Goal: Browse casually: Explore the website without a specific task or goal

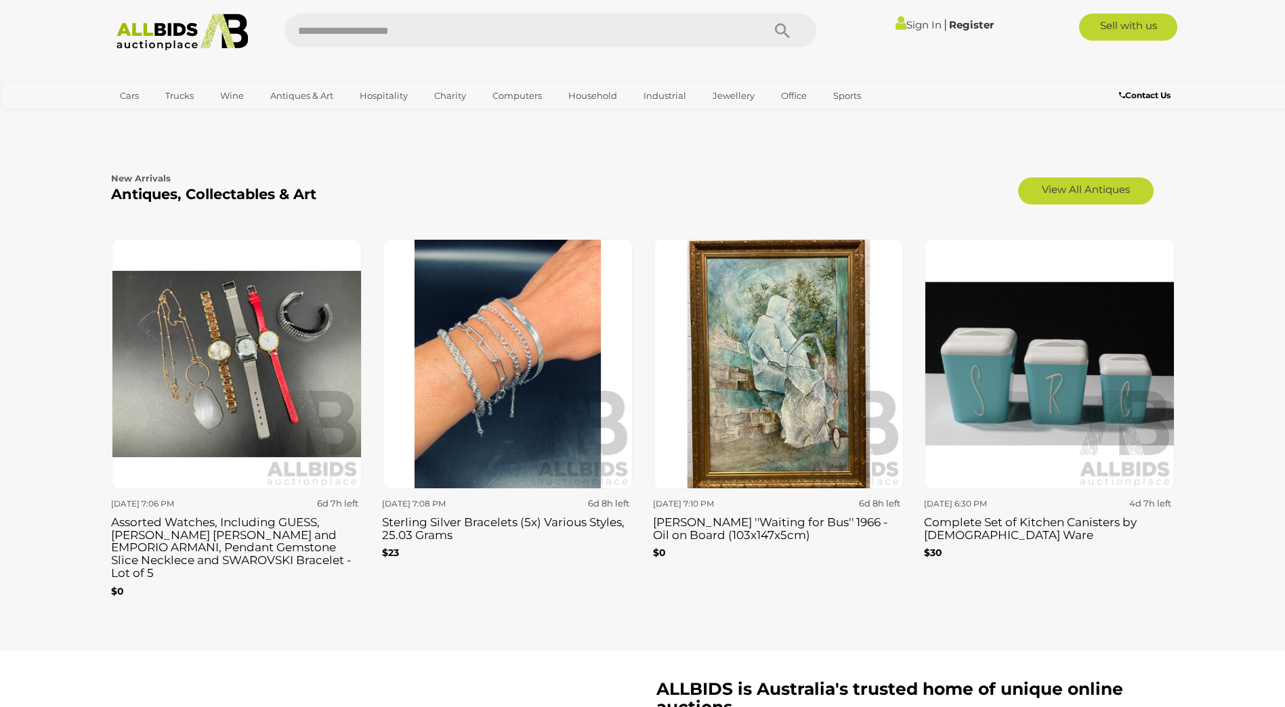
scroll to position [2167, 0]
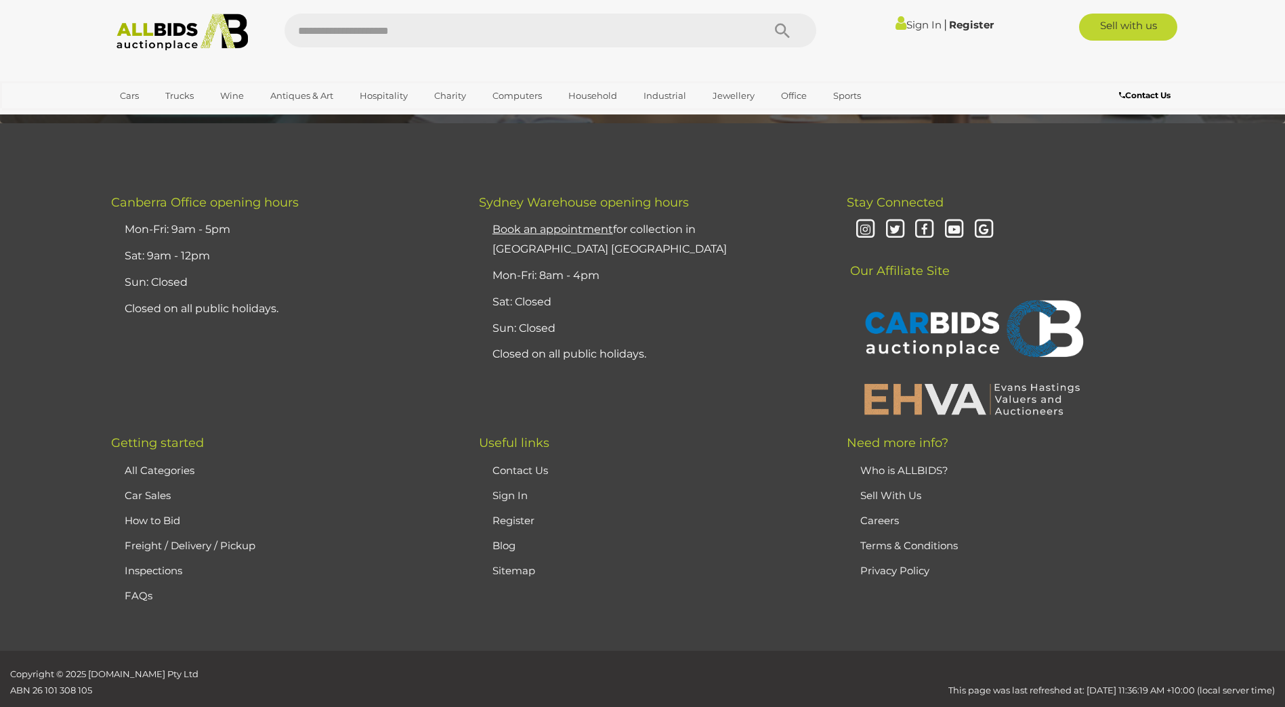
drag, startPoint x: 1015, startPoint y: 396, endPoint x: 1015, endPoint y: 421, distance: 24.4
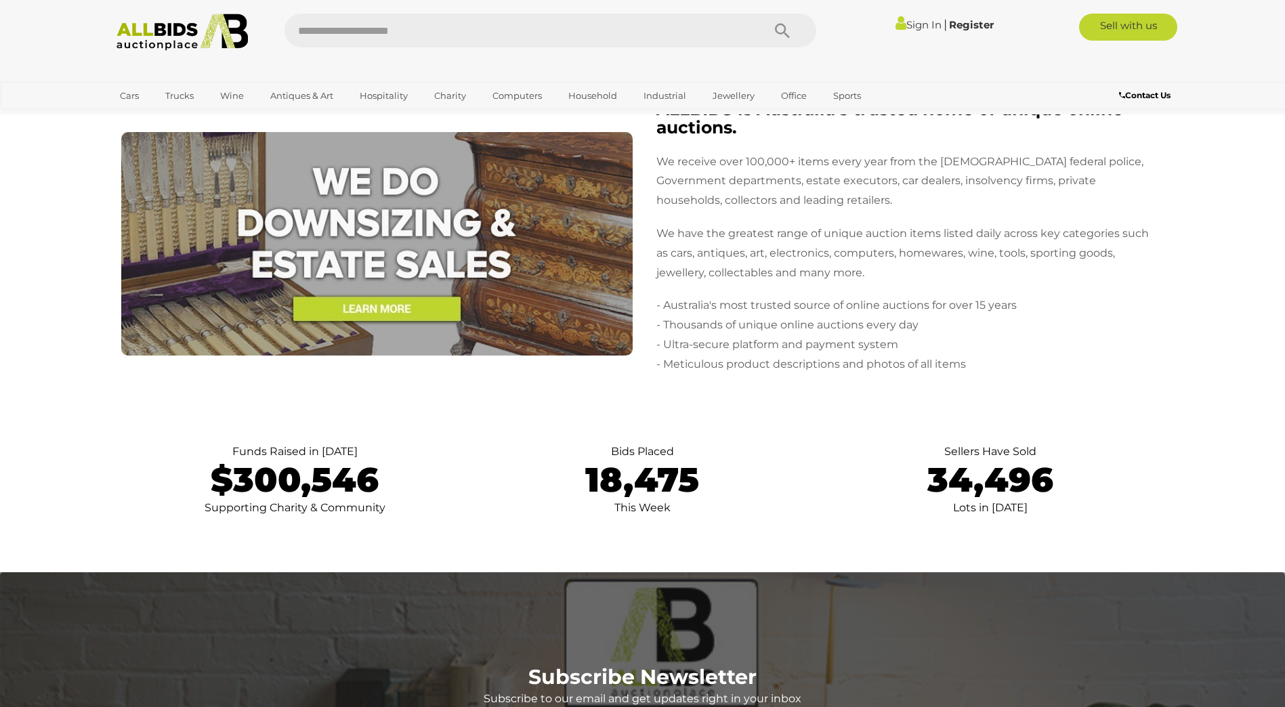
scroll to position [2478, 0]
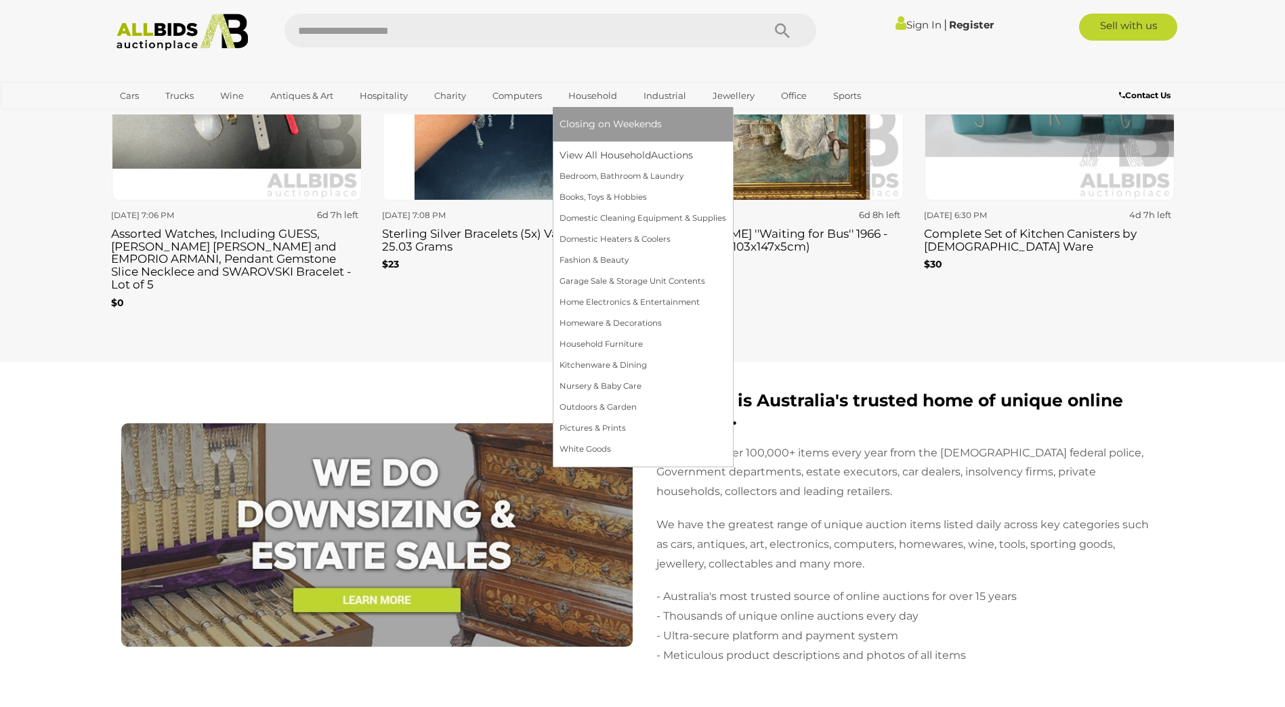
click at [588, 96] on link "Household" at bounding box center [592, 96] width 66 height 22
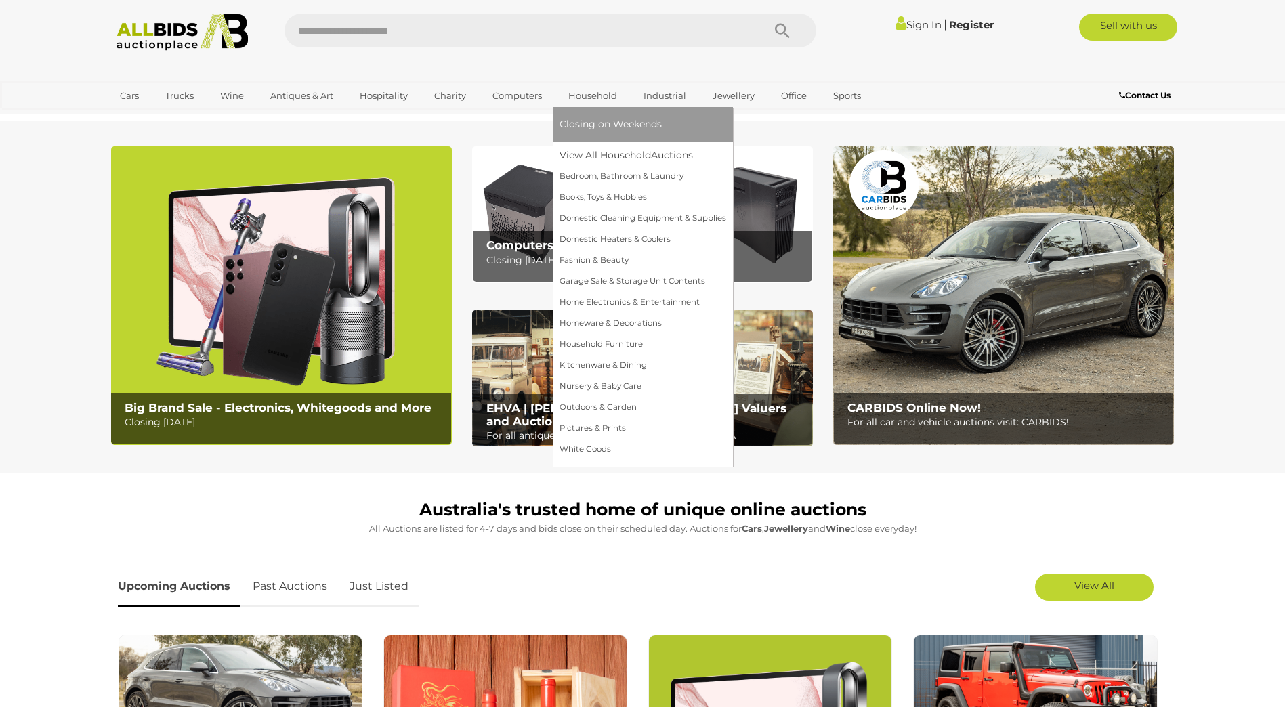
click at [592, 85] on link "Household" at bounding box center [592, 96] width 66 height 22
click at [592, 154] on link "View All Household Auctions" at bounding box center [642, 155] width 167 height 21
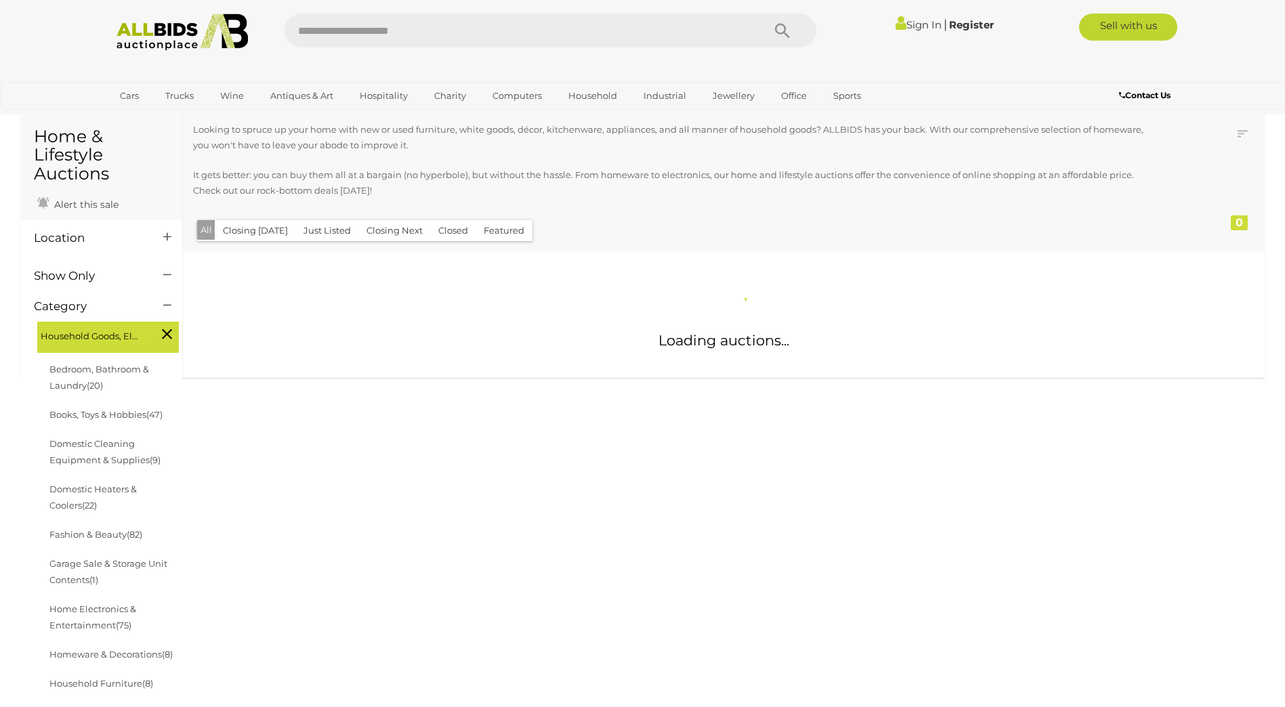
scroll to position [68, 0]
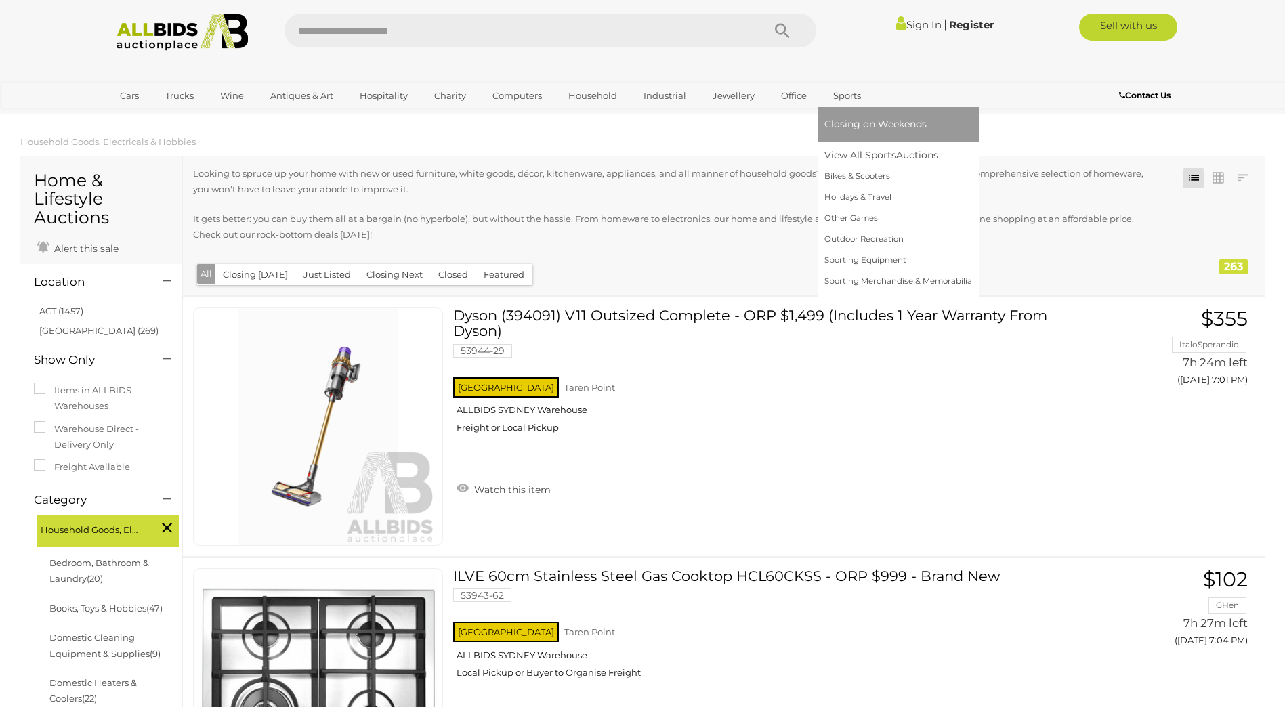
click at [835, 96] on link "Sports" at bounding box center [846, 96] width 45 height 22
click at [842, 101] on link "Sports" at bounding box center [846, 96] width 45 height 22
click at [860, 155] on link "View All Sports Auctions" at bounding box center [898, 155] width 148 height 21
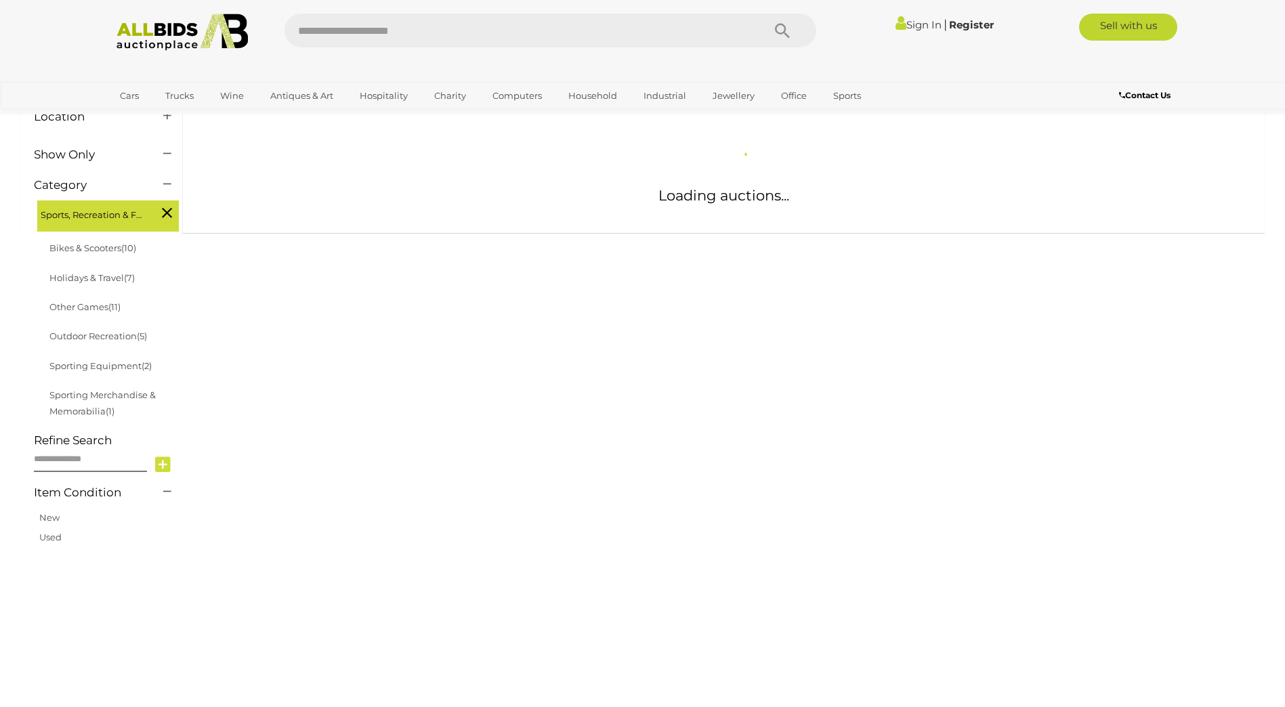
scroll to position [203, 0]
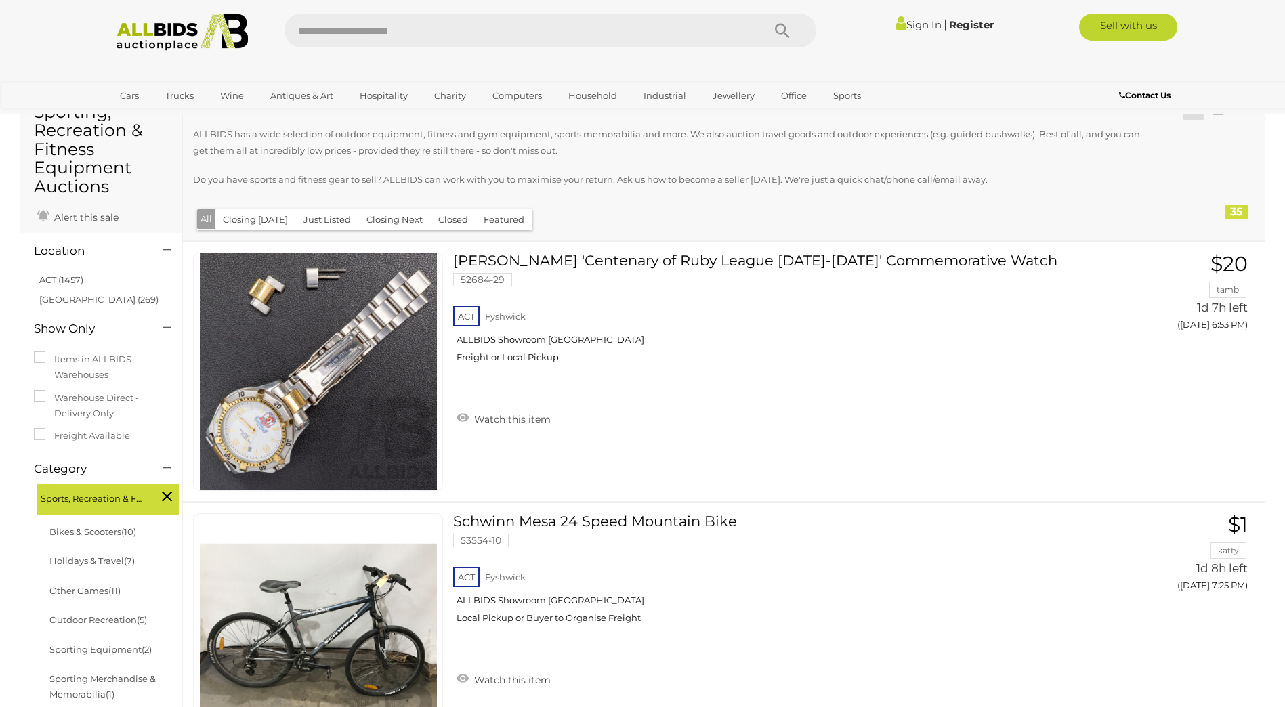
scroll to position [68, 0]
click at [57, 295] on link "NSW (269)" at bounding box center [98, 300] width 119 height 11
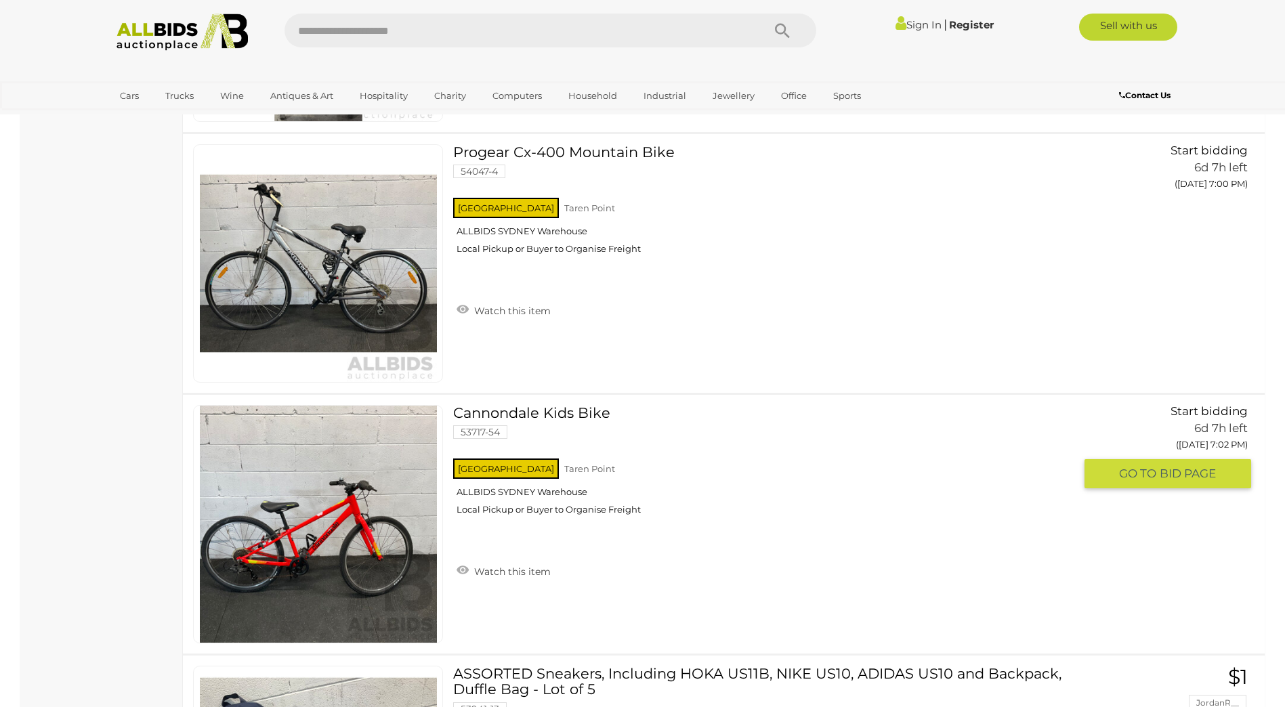
scroll to position [4064, 0]
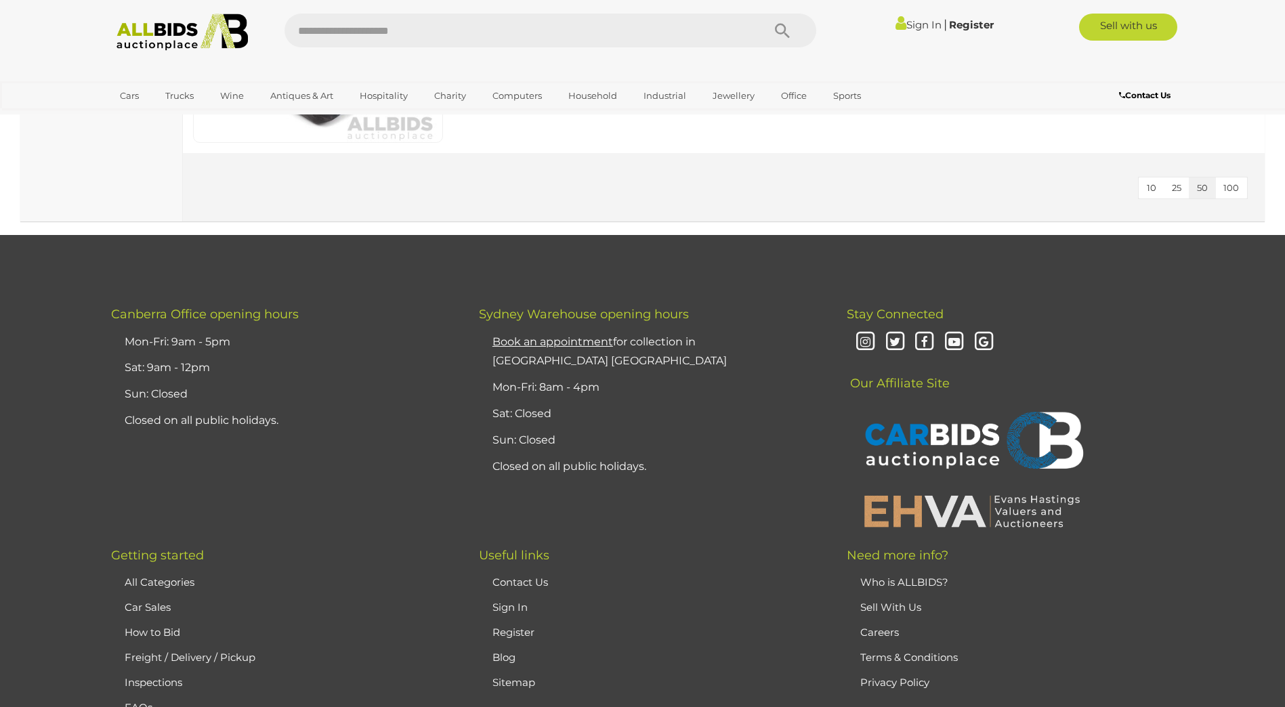
drag, startPoint x: 130, startPoint y: 567, endPoint x: 225, endPoint y: 742, distance: 198.8
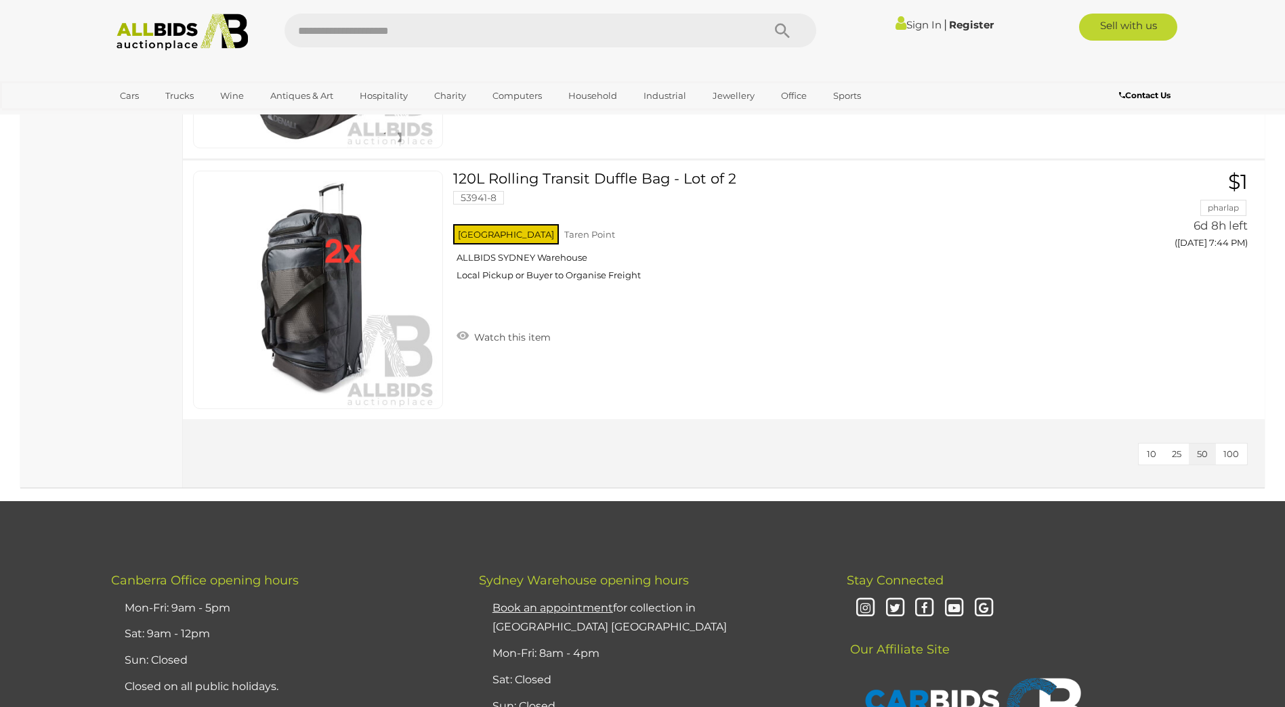
scroll to position [5897, 0]
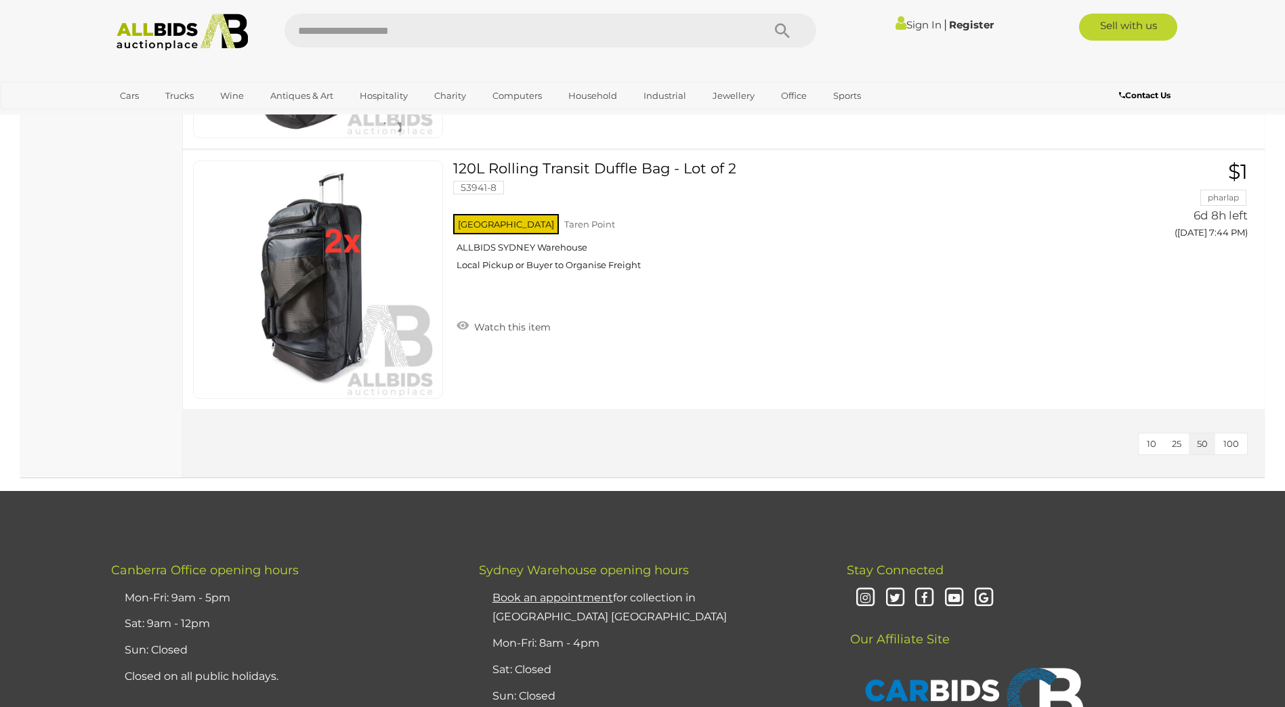
click at [1225, 444] on span "100" at bounding box center [1231, 443] width 16 height 11
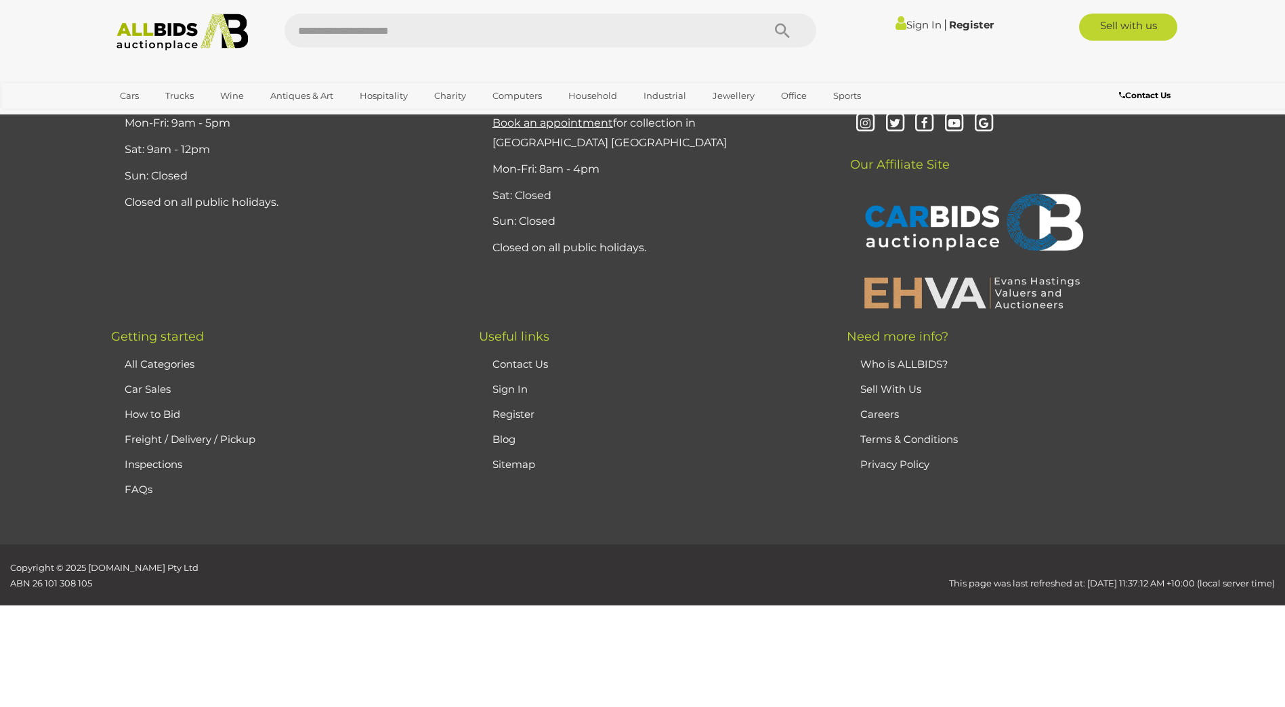
scroll to position [173, 0]
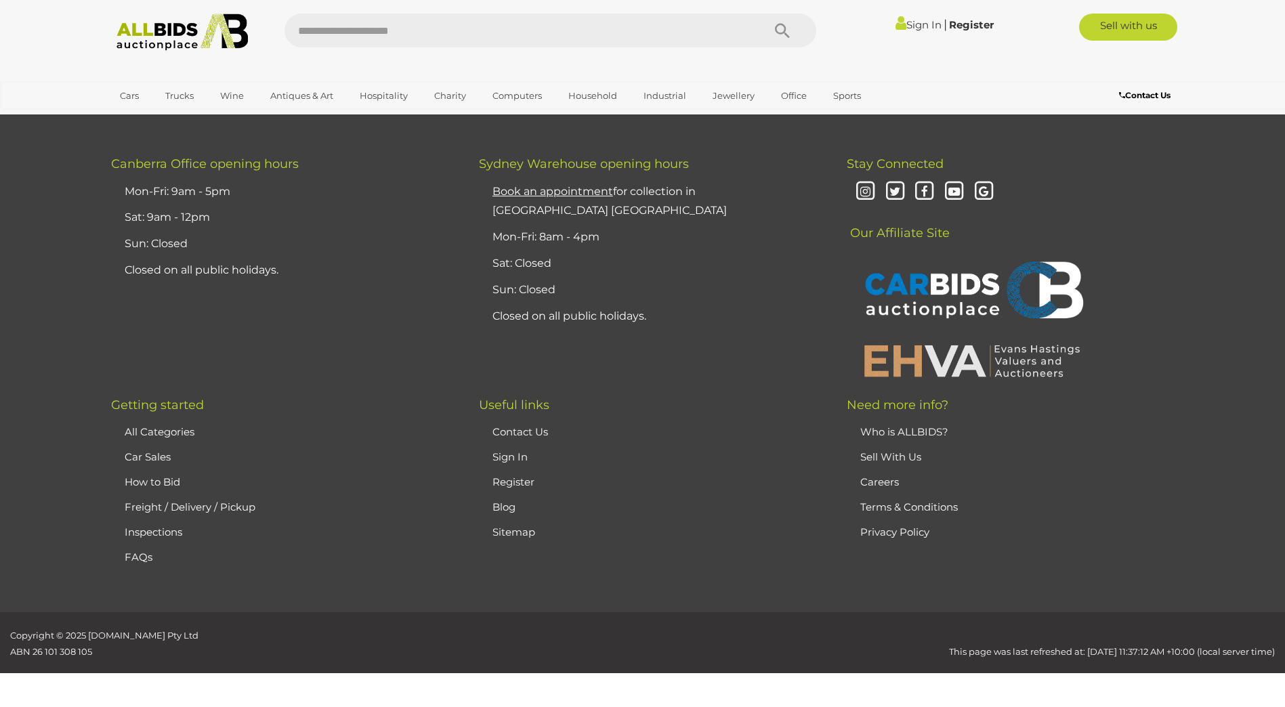
drag, startPoint x: 856, startPoint y: 268, endPoint x: 899, endPoint y: 433, distance: 170.2
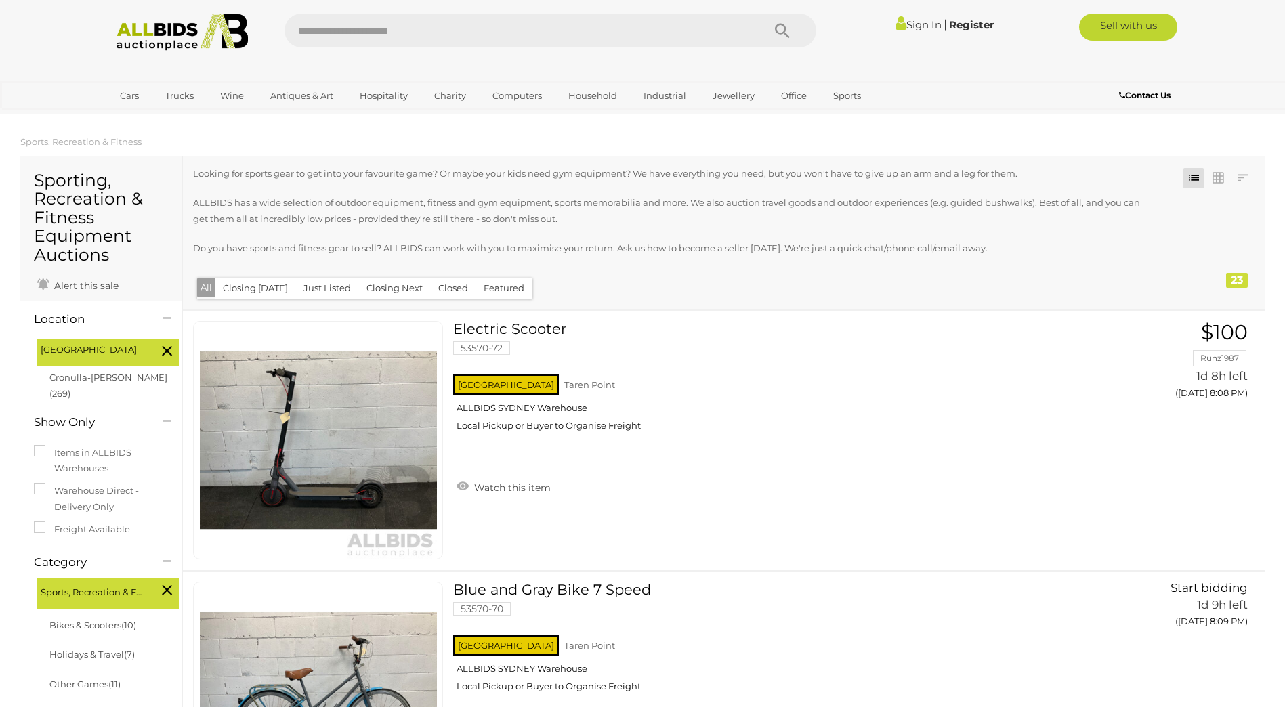
drag, startPoint x: 765, startPoint y: 664, endPoint x: 805, endPoint y: 144, distance: 522.4
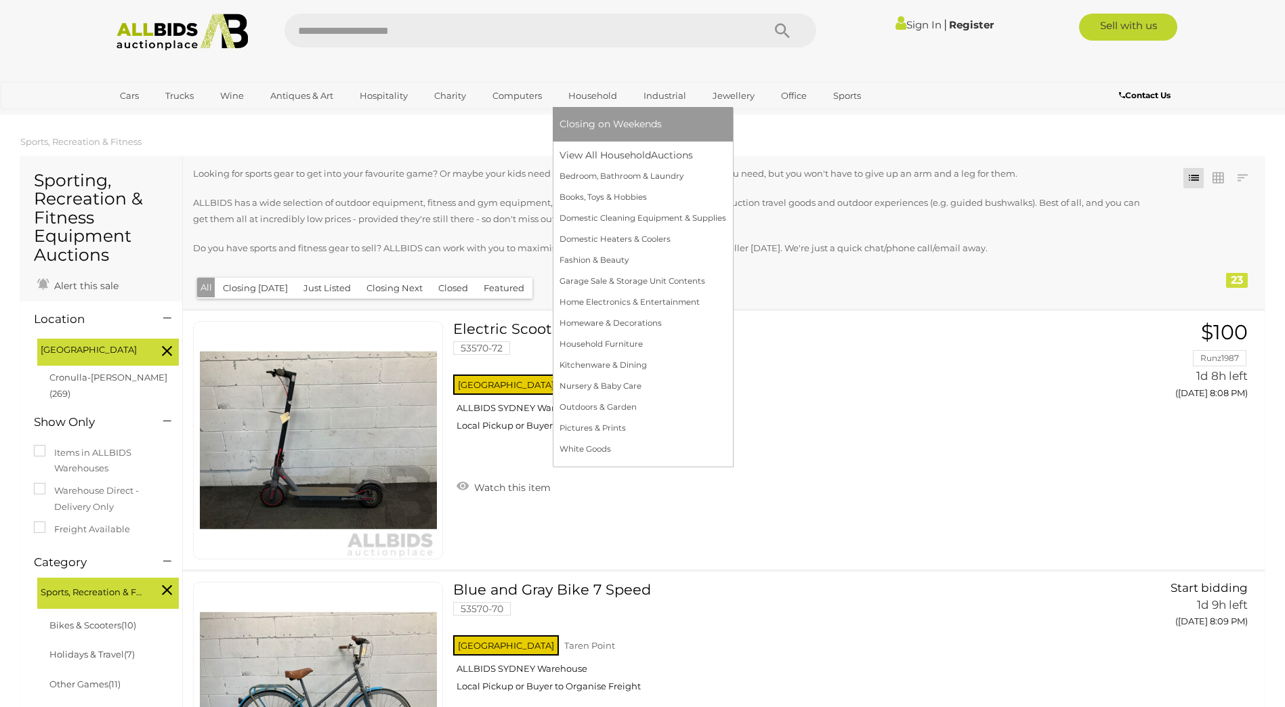
click at [597, 98] on link "Household" at bounding box center [592, 96] width 66 height 22
click at [589, 95] on link "Household" at bounding box center [592, 96] width 66 height 22
click at [614, 150] on link "View All Household Auctions" at bounding box center [642, 155] width 167 height 21
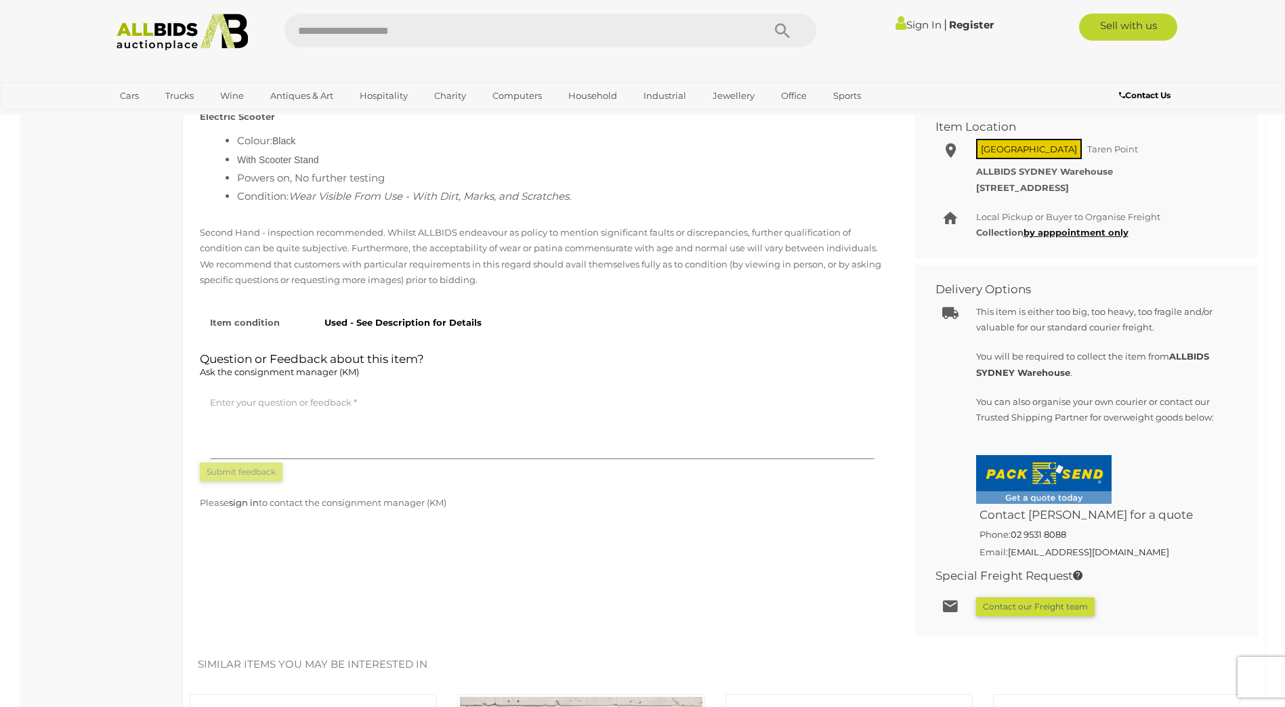
scroll to position [406, 0]
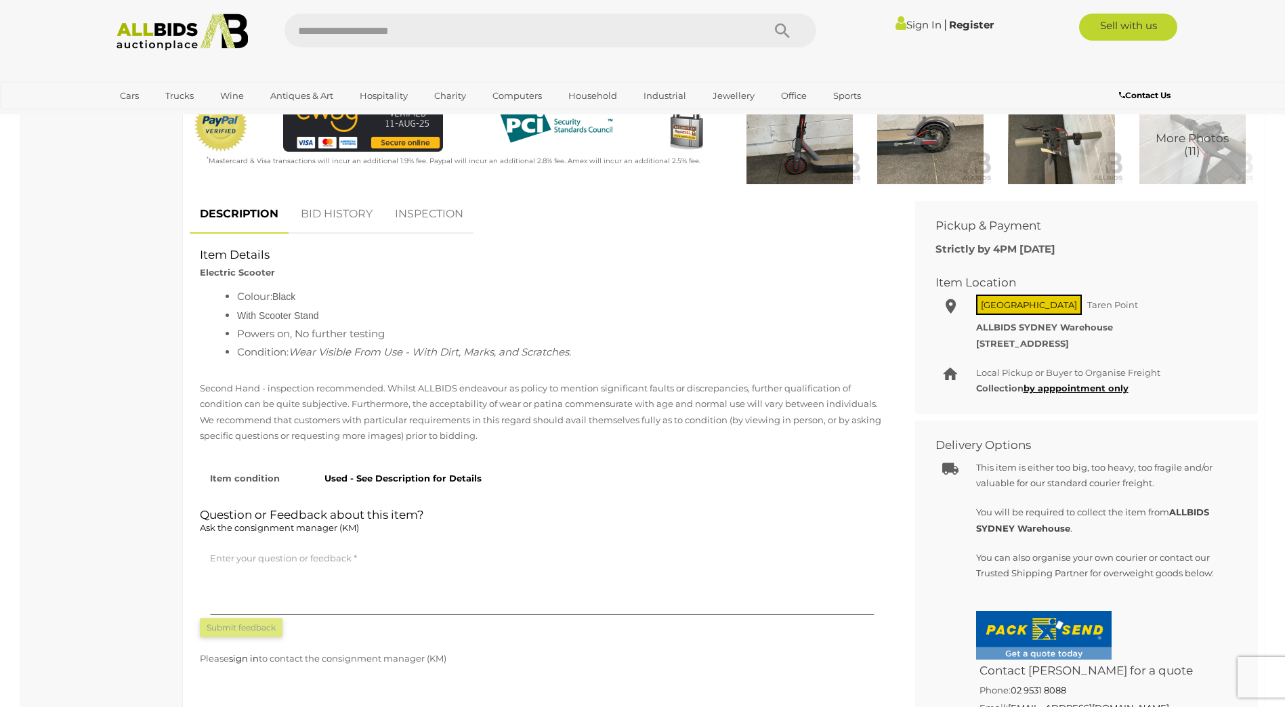
drag, startPoint x: 299, startPoint y: 351, endPoint x: 633, endPoint y: 359, distance: 333.3
click at [633, 359] on li "Condition: Wear Visible From Use - With Dirt, Marks, and Scratches." at bounding box center [555, 352] width 637 height 18
drag, startPoint x: 633, startPoint y: 359, endPoint x: 520, endPoint y: 367, distance: 112.7
click at [520, 367] on div "Colour: Black With Scooter Stand Powers on, No further testing Condition: Wear …" at bounding box center [542, 330] width 705 height 86
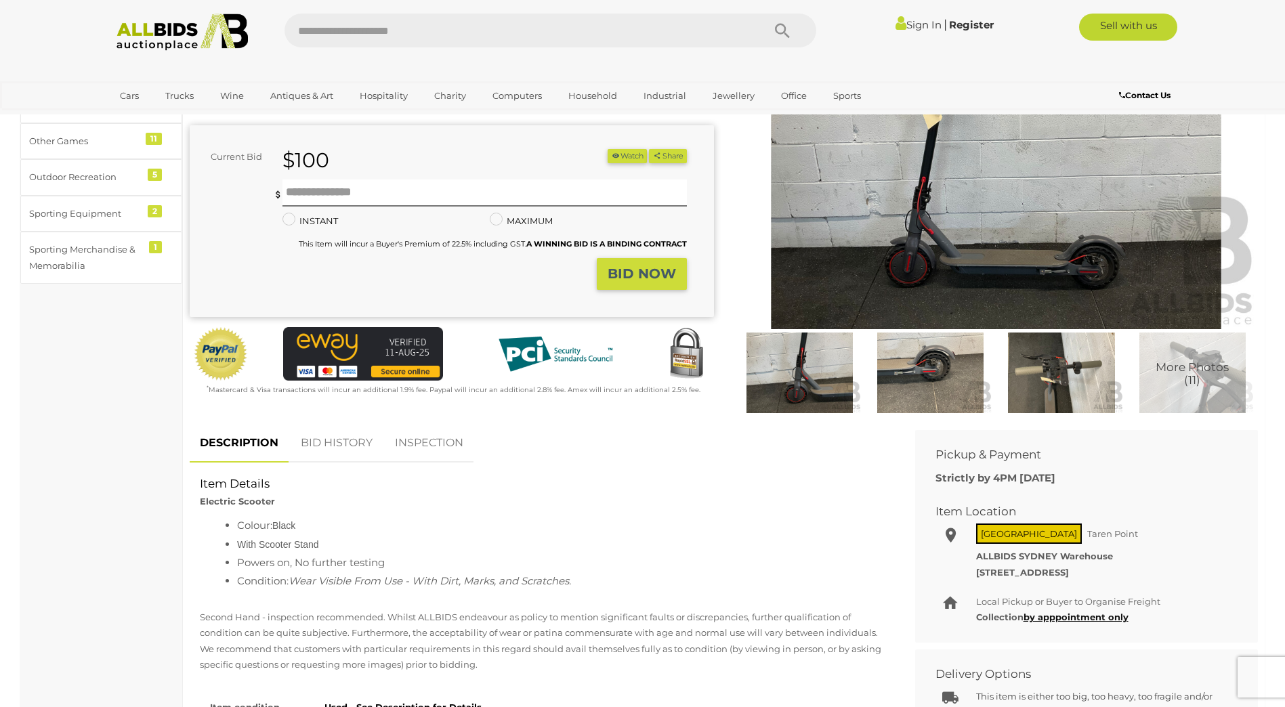
scroll to position [0, 0]
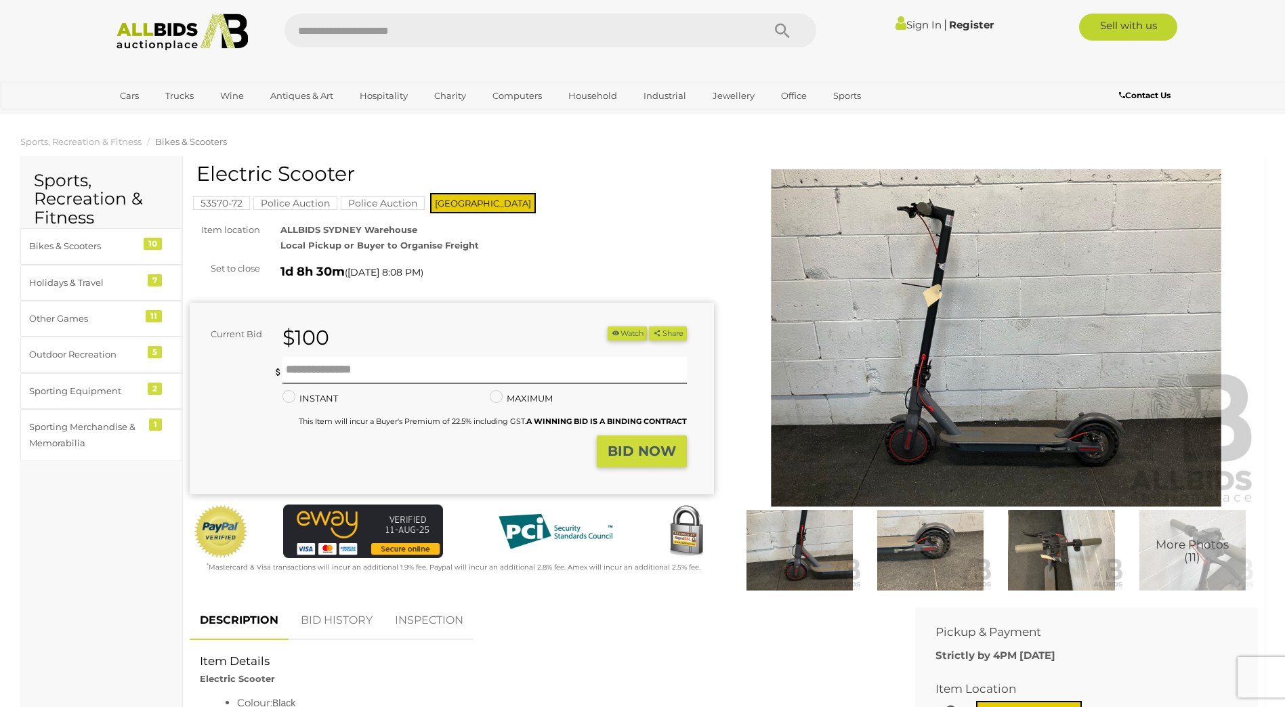
click at [885, 564] on img at bounding box center [930, 550] width 124 height 80
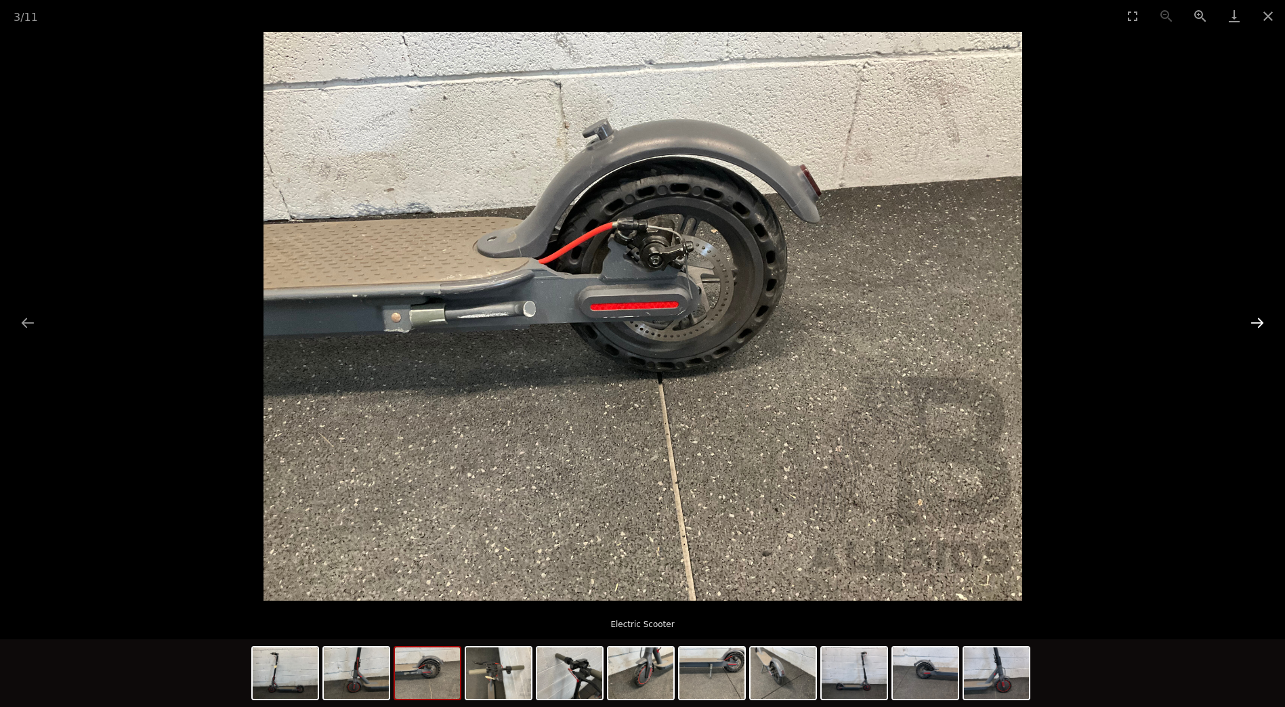
click at [1271, 322] on button "Next slide" at bounding box center [1257, 323] width 28 height 26
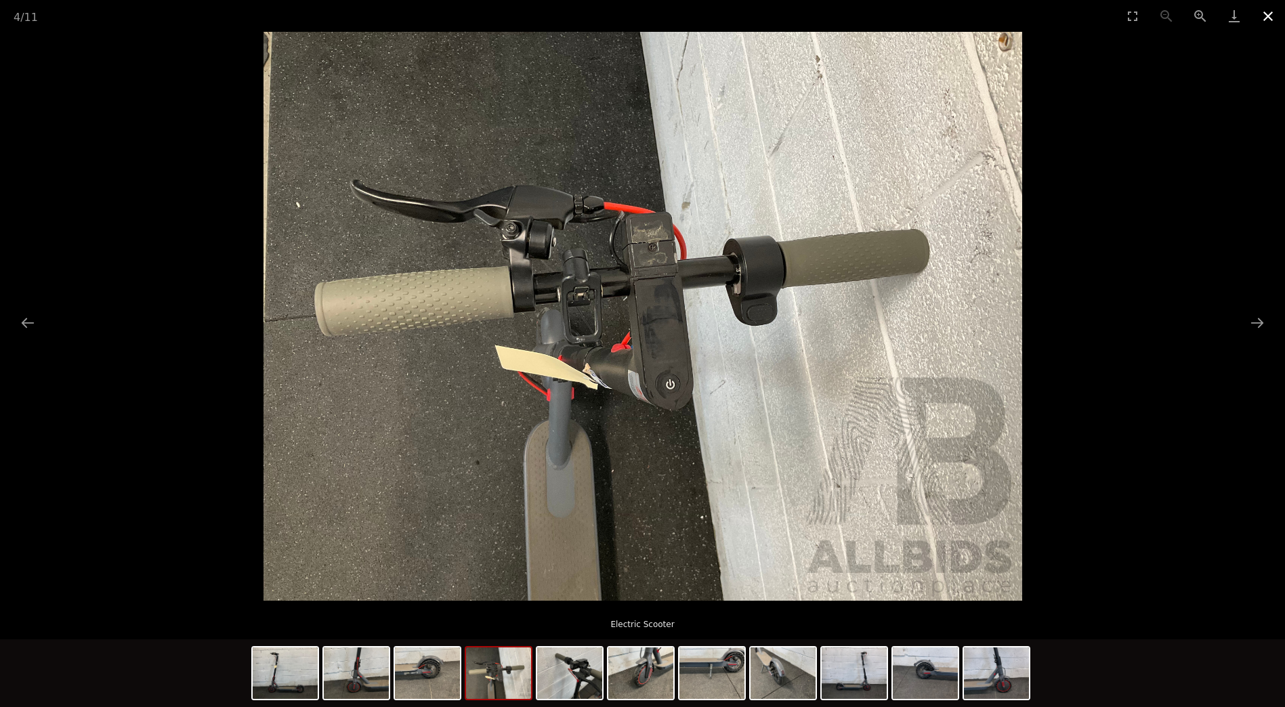
click at [1272, 21] on button "Close gallery" at bounding box center [1268, 16] width 34 height 32
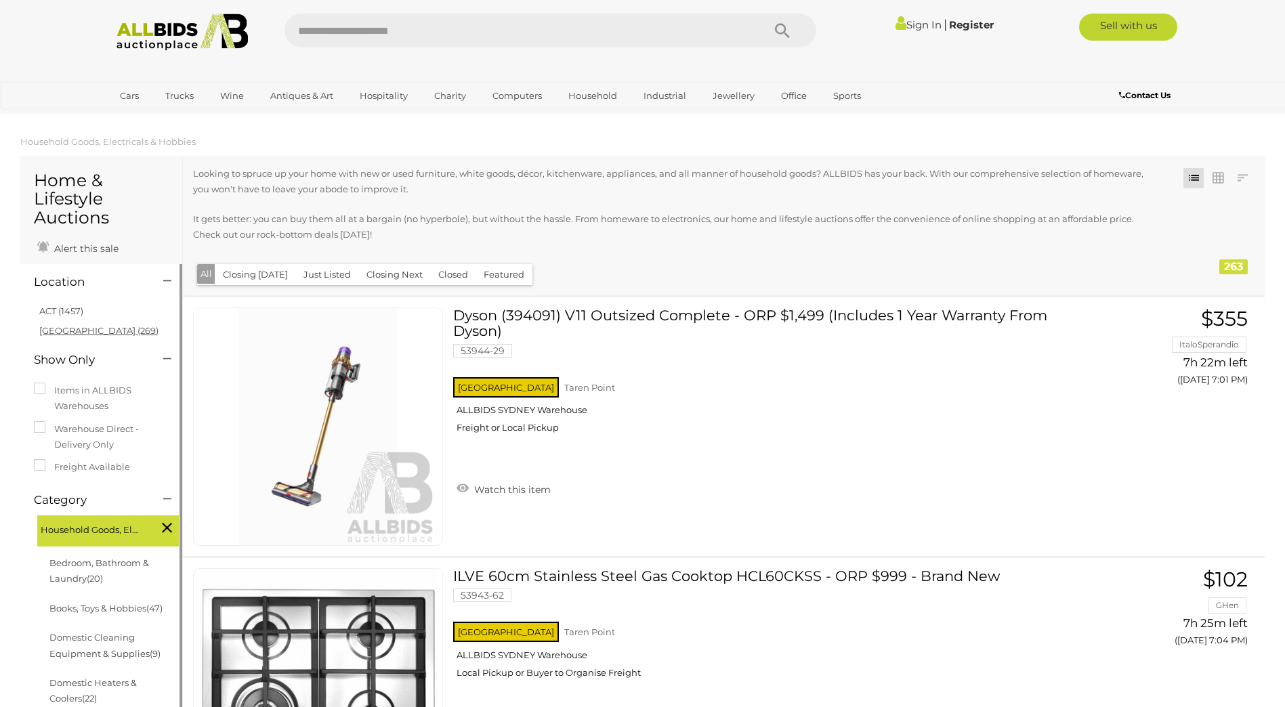
click at [55, 329] on link "[GEOGRAPHIC_DATA] (269)" at bounding box center [98, 330] width 119 height 11
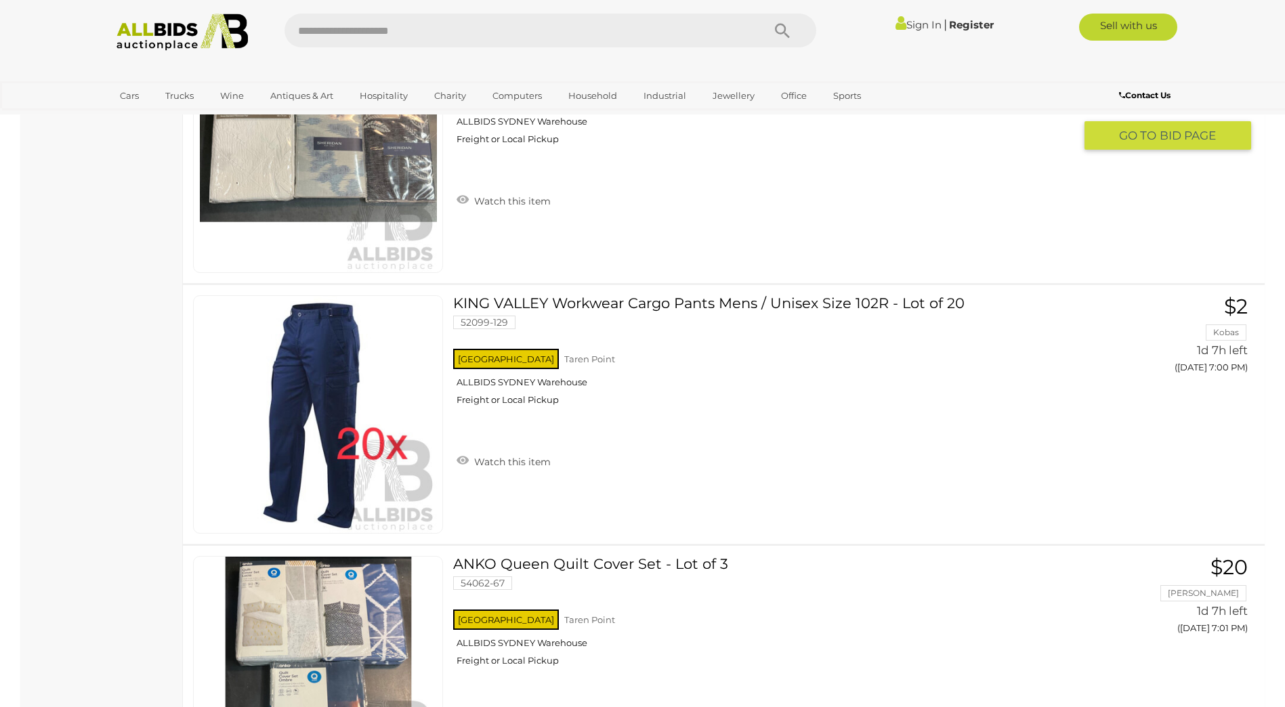
scroll to position [9956, 0]
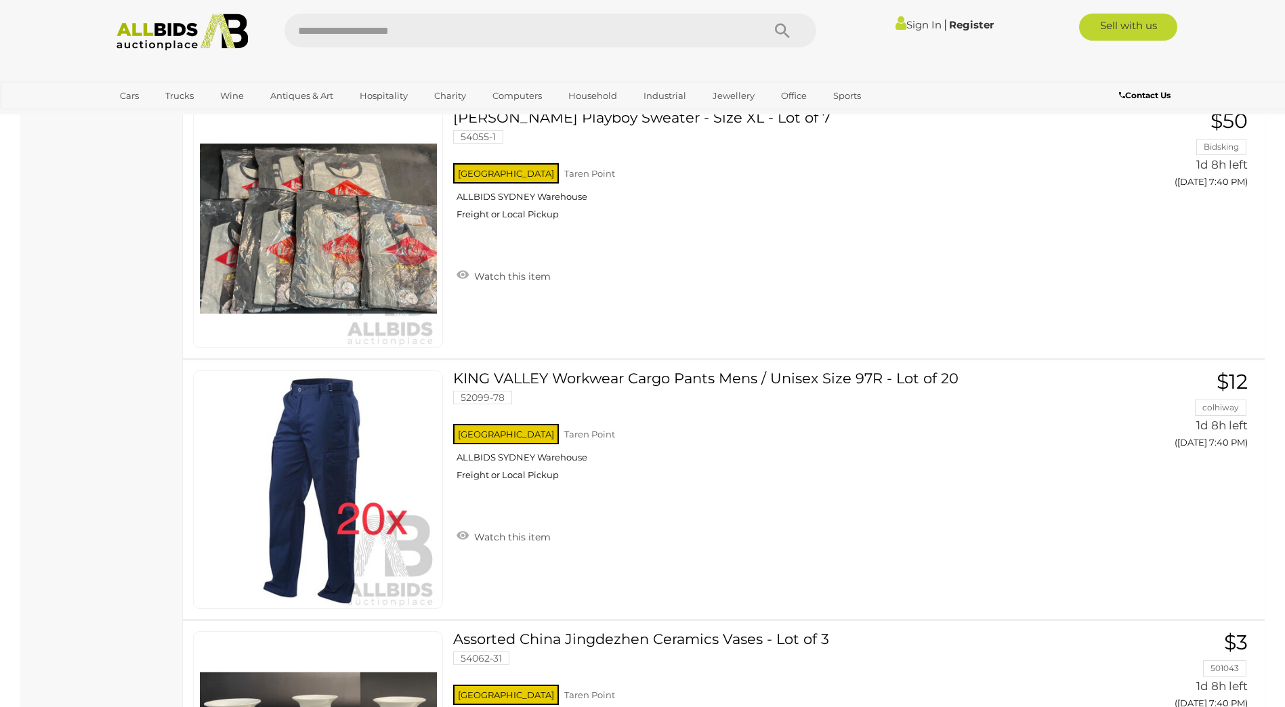
drag, startPoint x: 137, startPoint y: 353, endPoint x: 108, endPoint y: 617, distance: 265.7
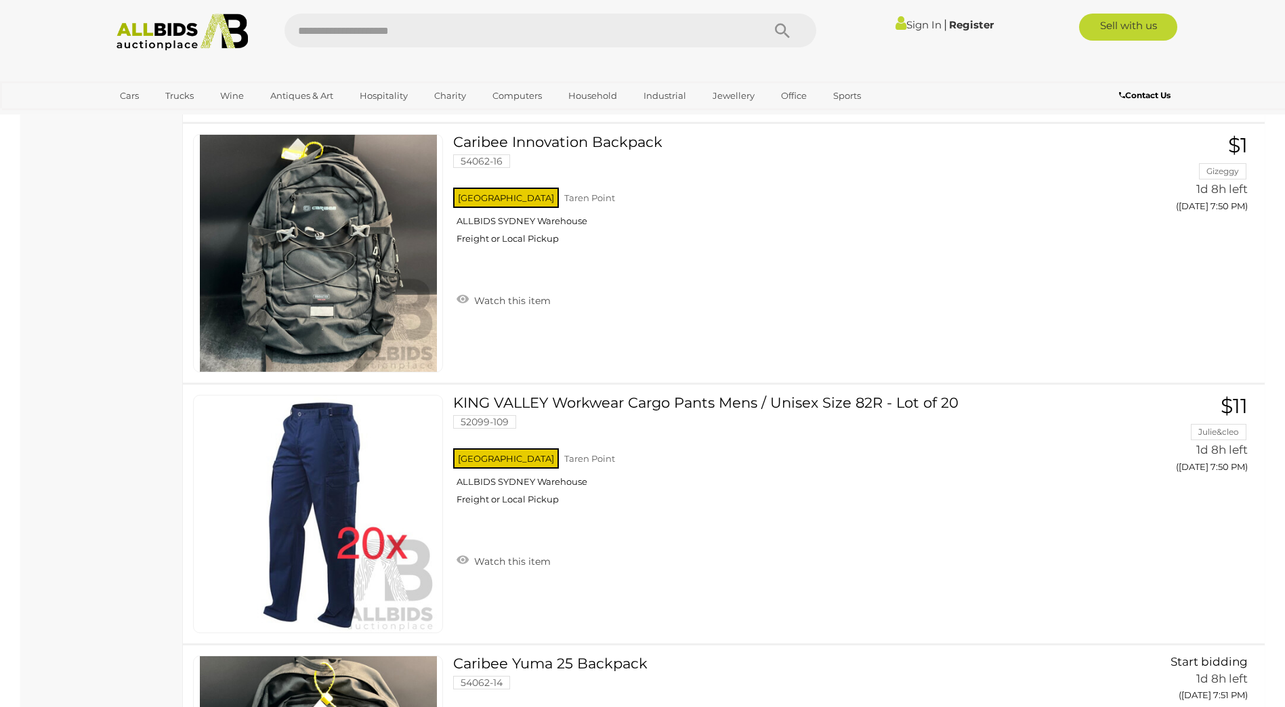
drag, startPoint x: 114, startPoint y: 559, endPoint x: 115, endPoint y: 653, distance: 94.2
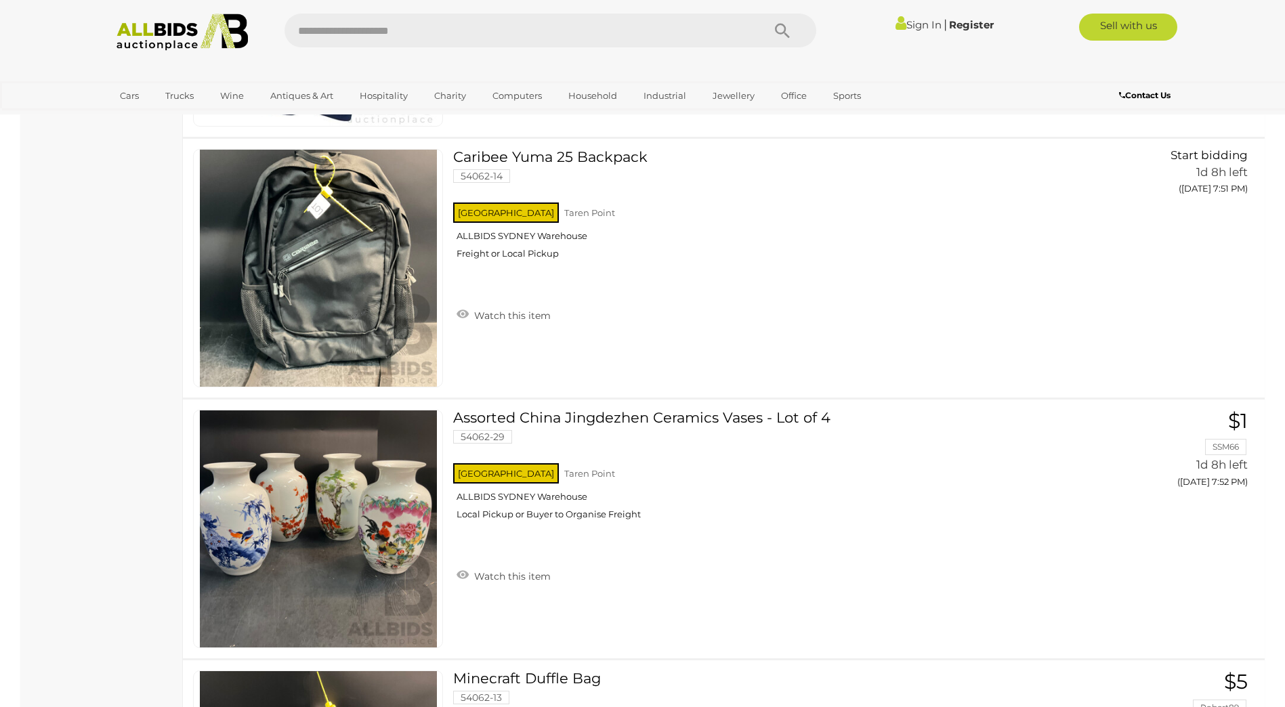
scroll to position [20529, 0]
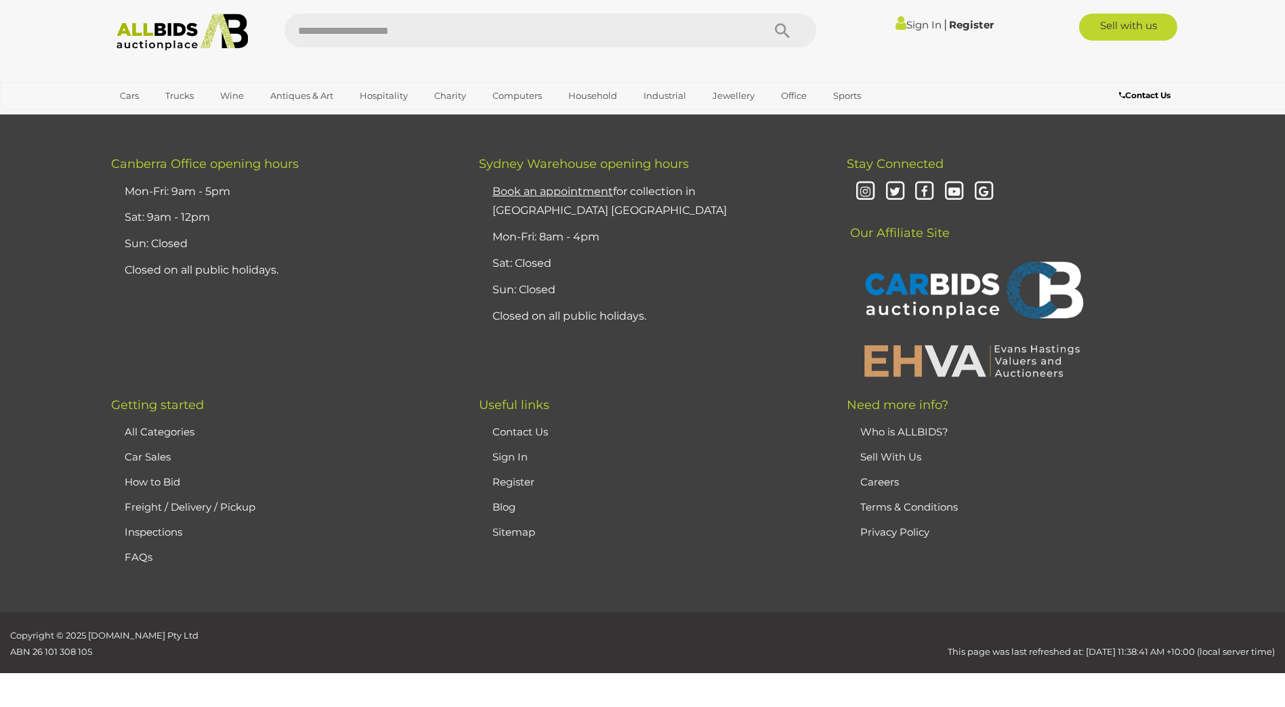
drag, startPoint x: 84, startPoint y: 182, endPoint x: 104, endPoint y: 278, distance: 99.0
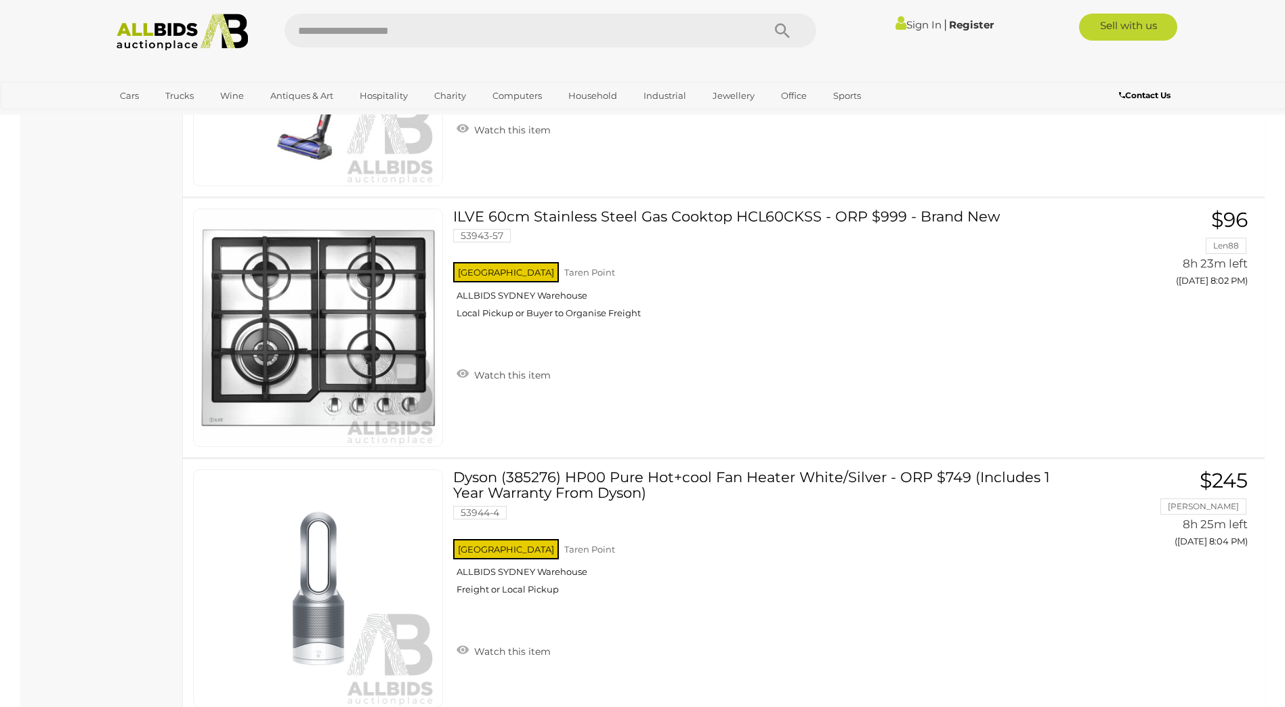
scroll to position [0, 0]
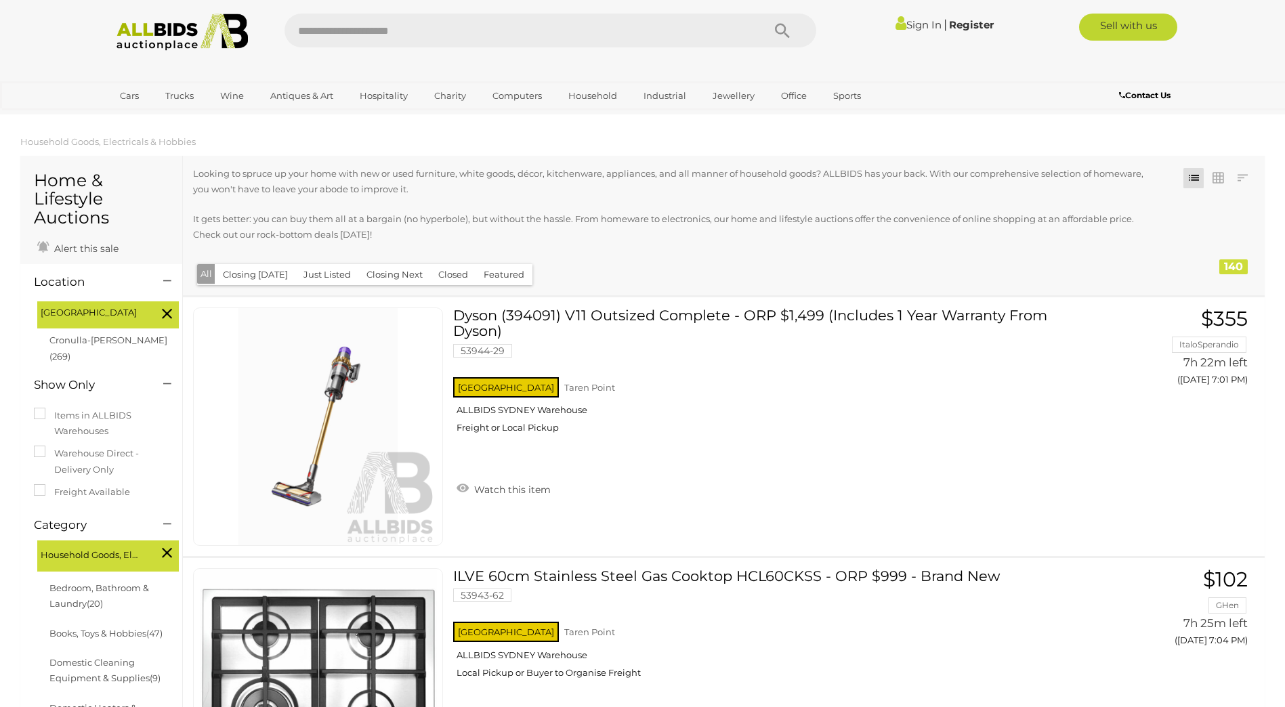
drag, startPoint x: 65, startPoint y: 498, endPoint x: -3, endPoint y: -22, distance: 524.6
click at [792, 150] on link "View All Office Auctions" at bounding box center [845, 155] width 146 height 21
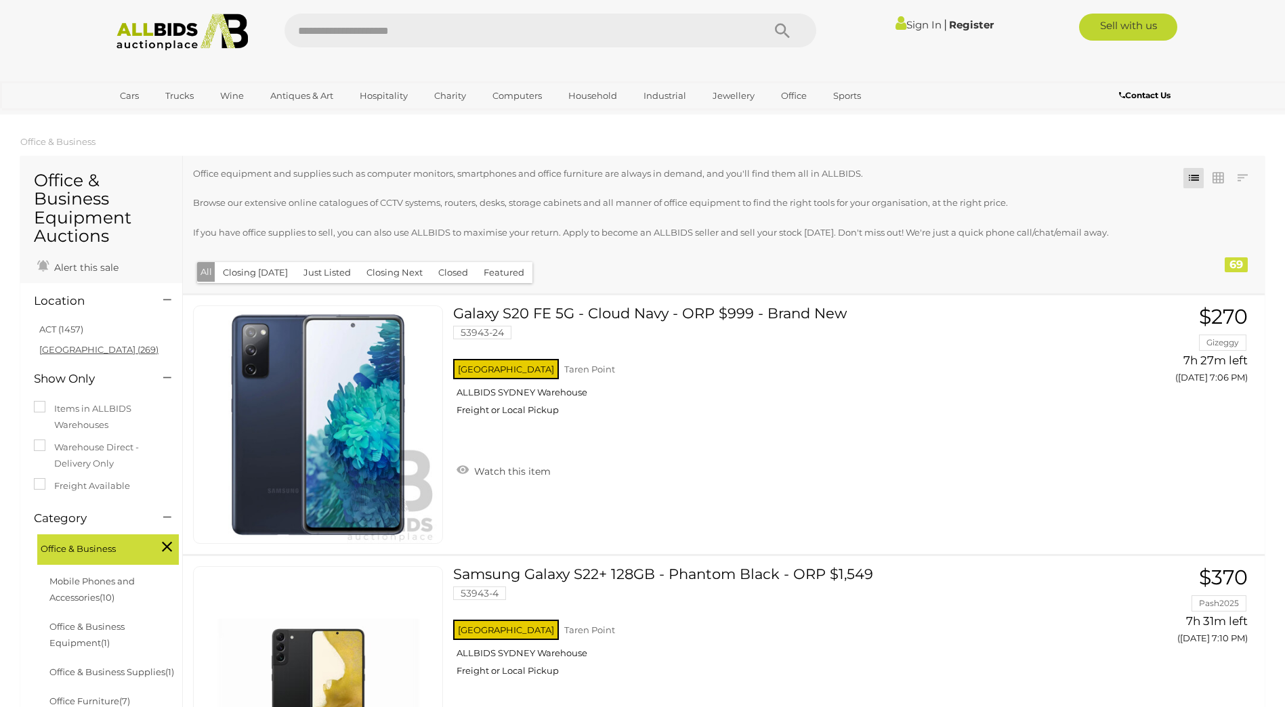
click at [62, 352] on link "[GEOGRAPHIC_DATA] (269)" at bounding box center [98, 349] width 119 height 11
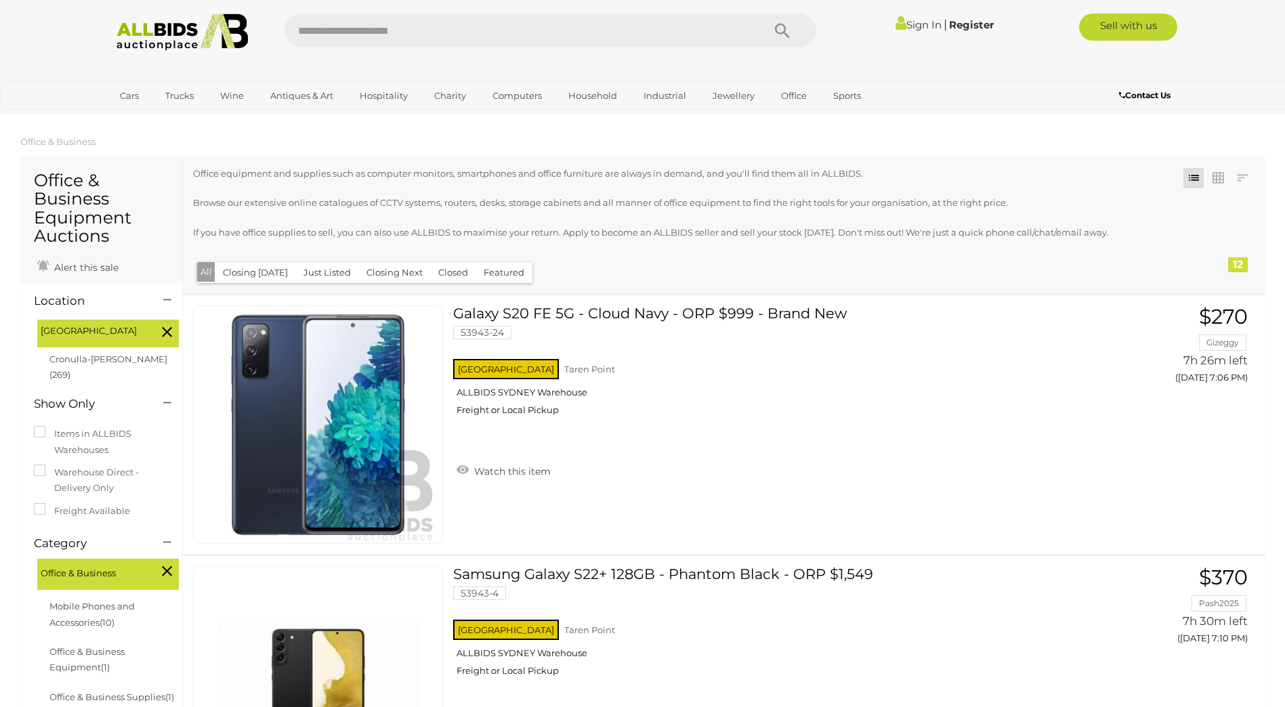
drag, startPoint x: 163, startPoint y: 548, endPoint x: 255, endPoint y: 165, distance: 393.6
